Goal: Information Seeking & Learning: Compare options

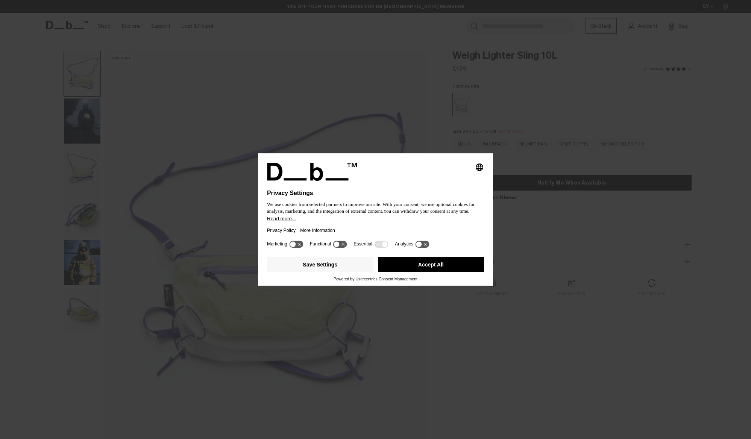
click at [412, 265] on button "Accept All" at bounding box center [431, 264] width 106 height 15
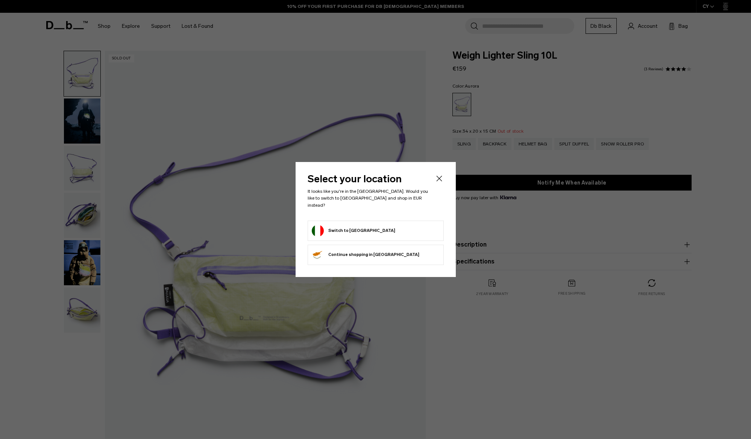
click at [439, 181] on icon "Close" at bounding box center [439, 178] width 9 height 9
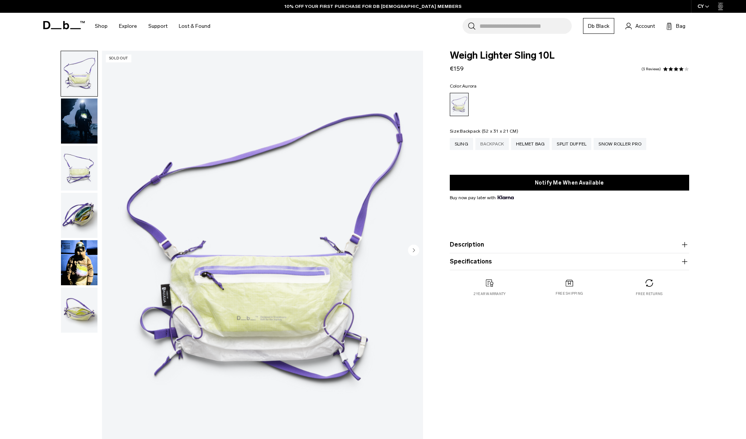
click at [487, 149] on div "Backpack" at bounding box center [491, 144] width 33 height 12
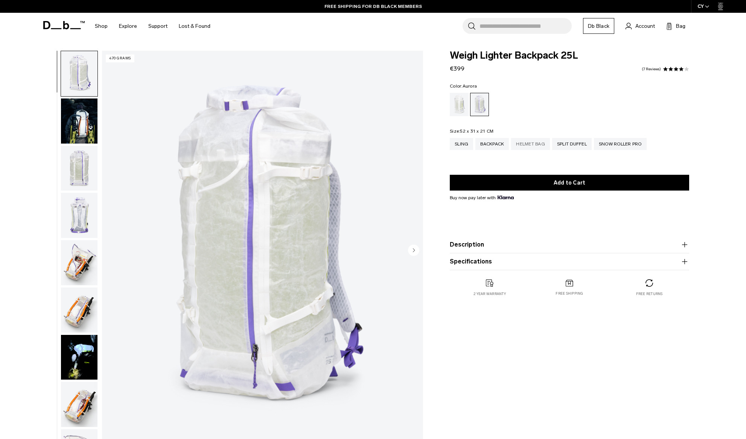
click at [533, 144] on div "Helmet Bag" at bounding box center [530, 144] width 39 height 12
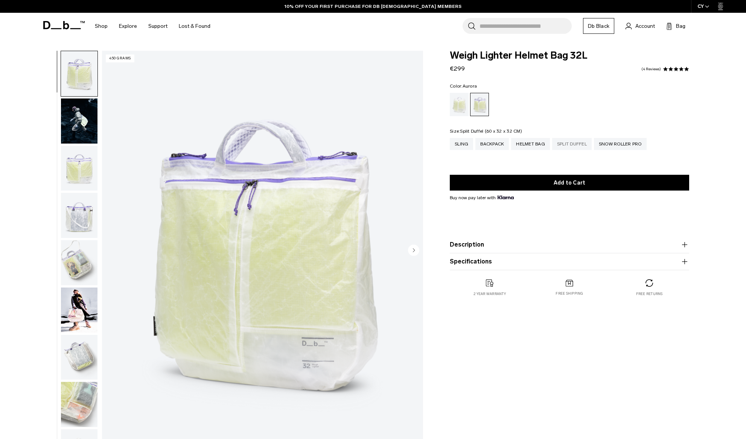
click at [579, 146] on div "Split Duffel" at bounding box center [572, 144] width 40 height 12
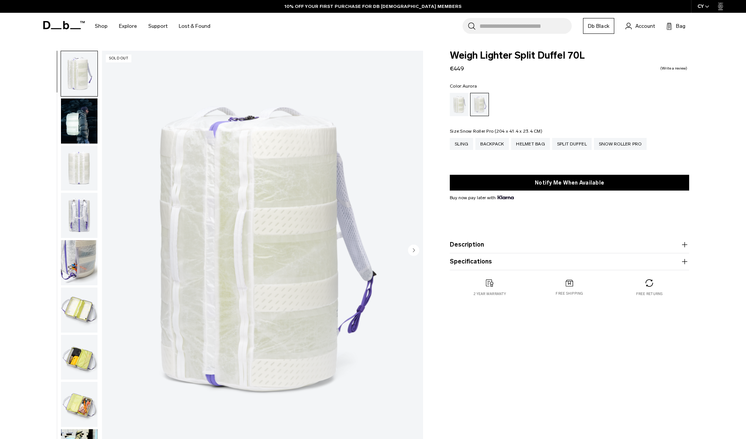
click at [616, 146] on div "Snow Roller Pro" at bounding box center [620, 144] width 53 height 12
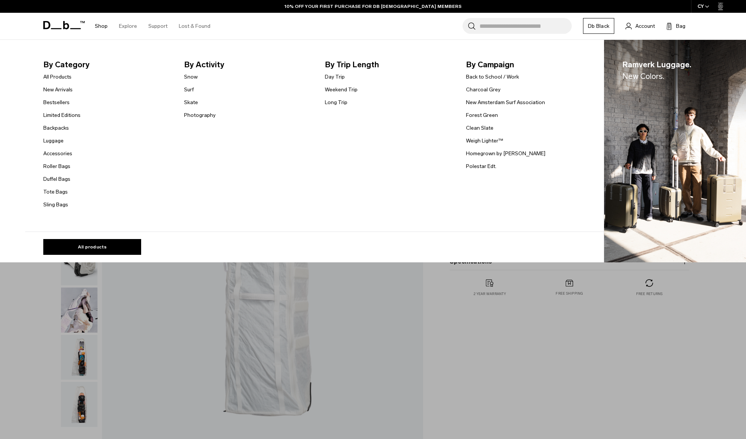
click at [101, 26] on link "Shop" at bounding box center [101, 26] width 13 height 27
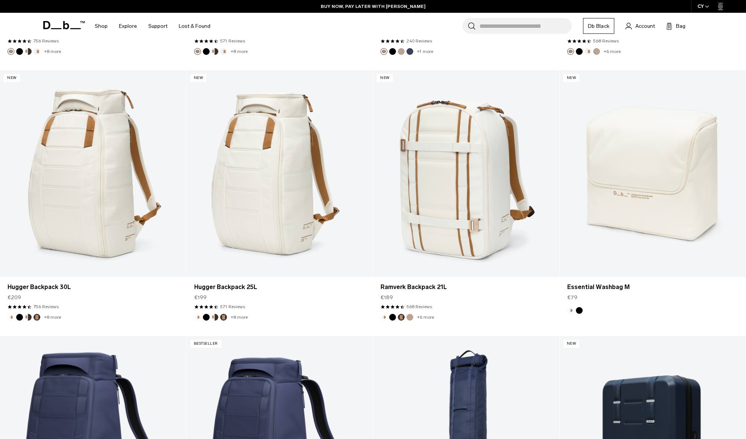
scroll to position [1714, 0]
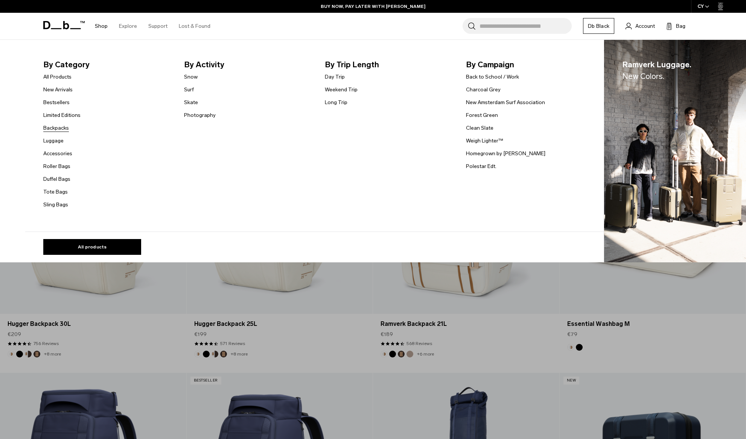
click at [61, 130] on link "Backpacks" at bounding box center [56, 128] width 26 height 8
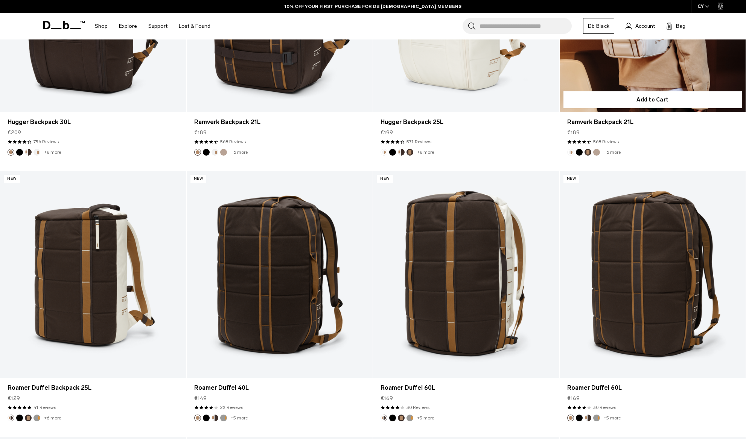
scroll to position [545, 0]
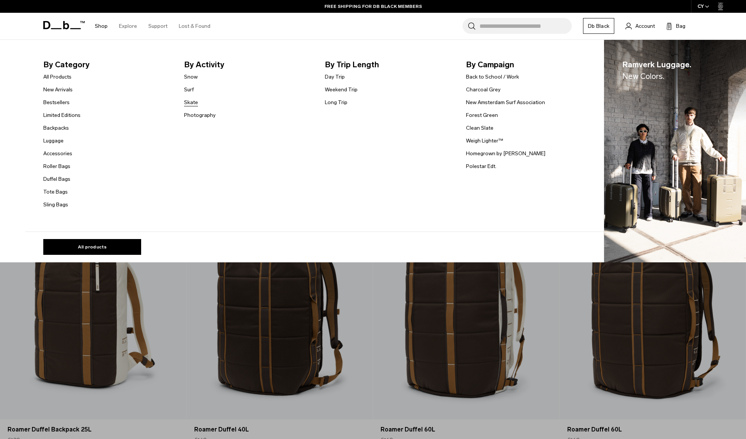
click at [189, 103] on link "Skate" at bounding box center [191, 103] width 14 height 8
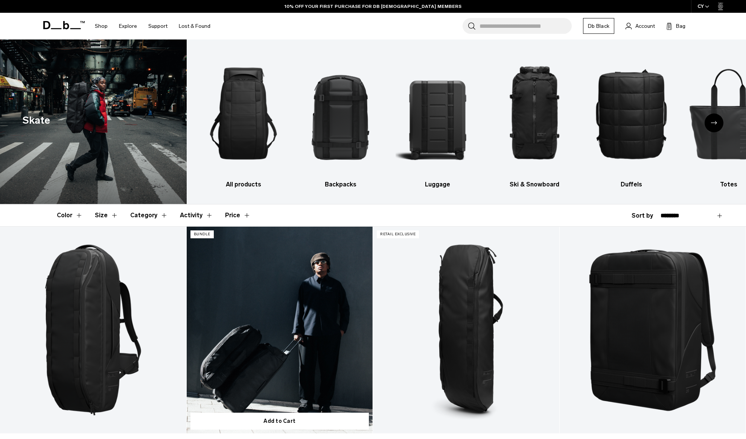
scroll to position [71, 0]
